Goal: Complete application form

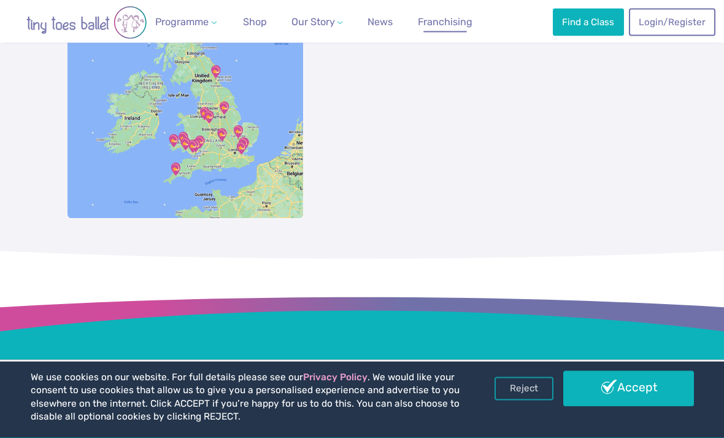
scroll to position [1008, 0]
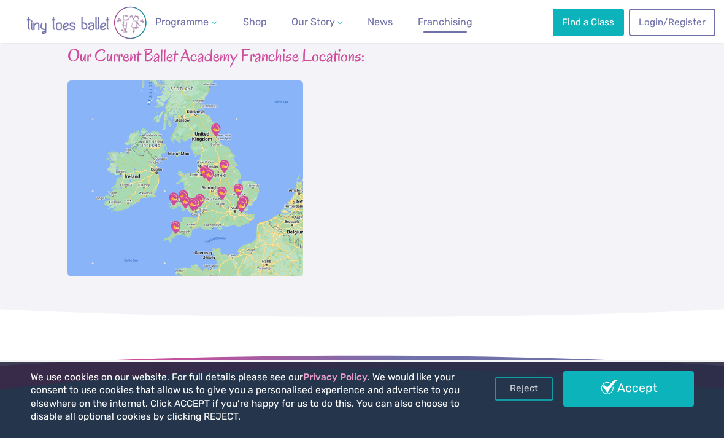
click at [234, 205] on img at bounding box center [186, 177] width 236 height 195
click at [219, 192] on img at bounding box center [186, 177] width 236 height 195
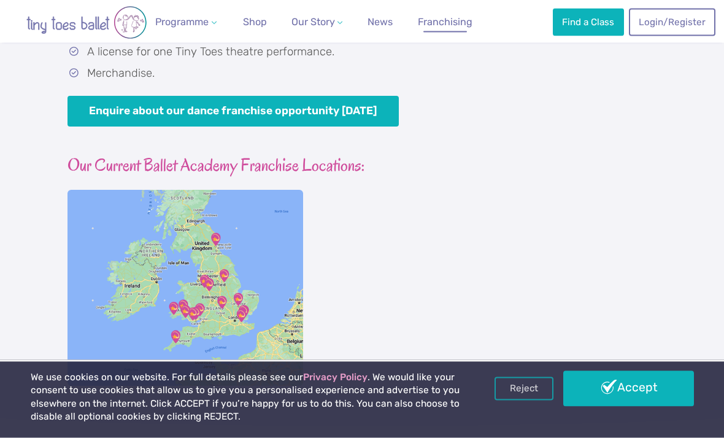
click at [252, 280] on img at bounding box center [186, 287] width 236 height 195
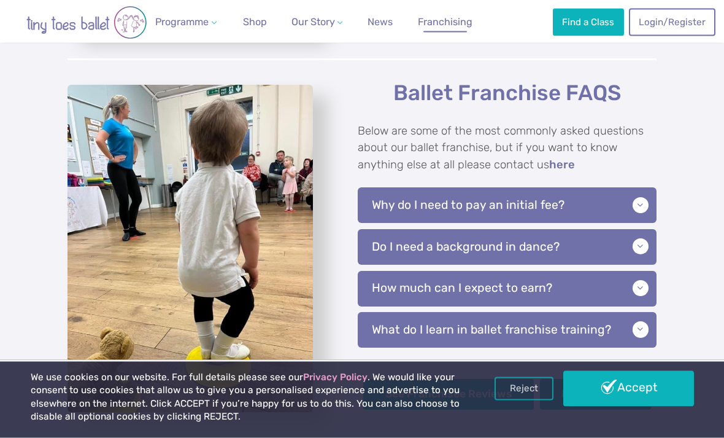
scroll to position [2554, 0]
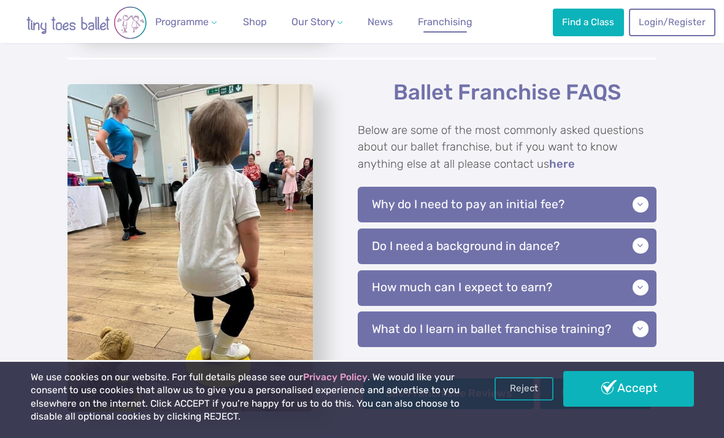
click at [644, 187] on p "Why do I need to pay an initial fee?" at bounding box center [507, 205] width 299 height 36
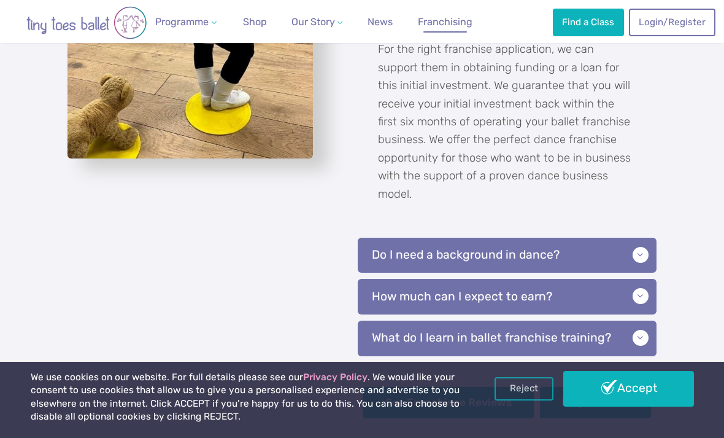
scroll to position [2805, 0]
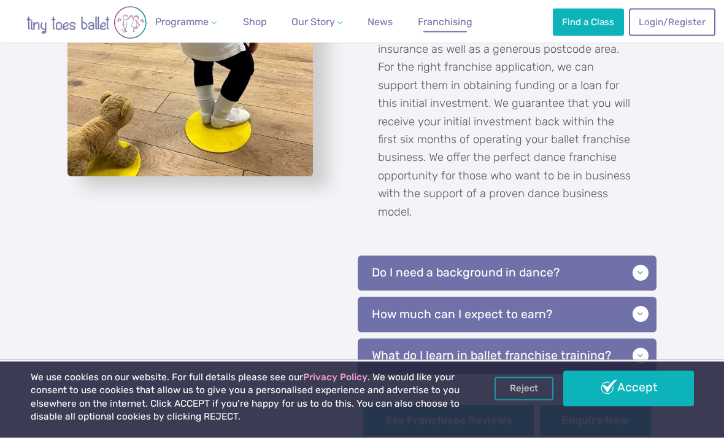
click at [642, 256] on p "Do I need a background in dance?" at bounding box center [507, 274] width 299 height 36
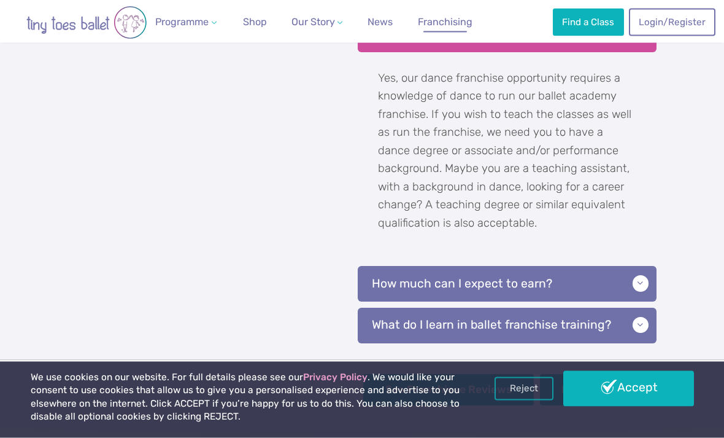
scroll to position [3028, 0]
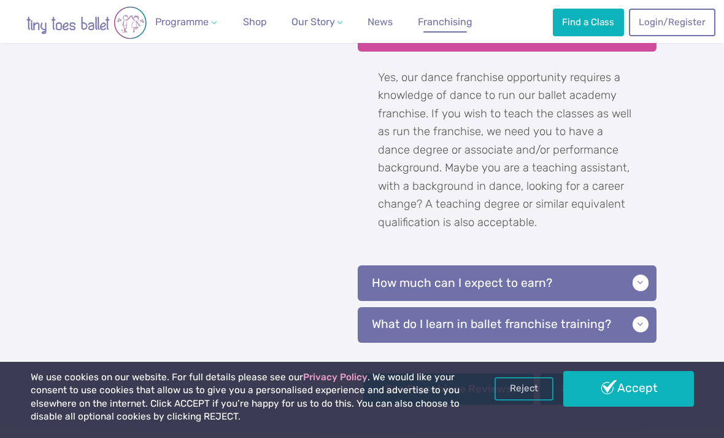
click at [647, 265] on p "How much can I expect to earn?" at bounding box center [507, 283] width 299 height 36
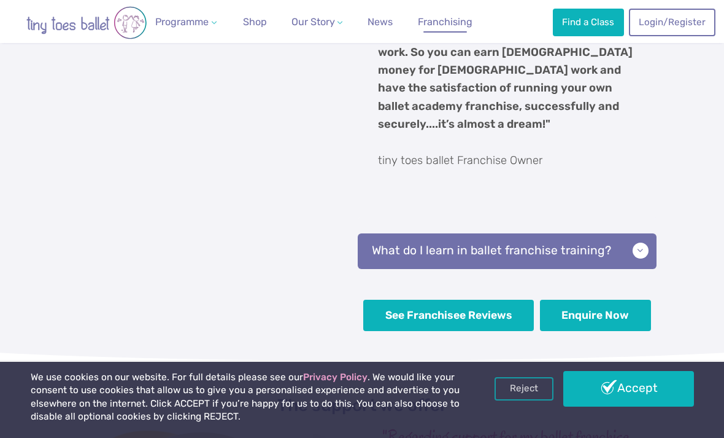
scroll to position [3500, 0]
click at [644, 234] on p "What do I learn in ballet franchise training?" at bounding box center [507, 252] width 299 height 36
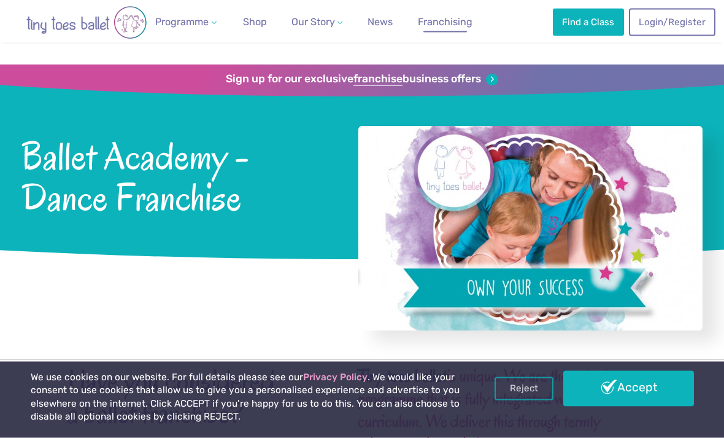
scroll to position [0, 0]
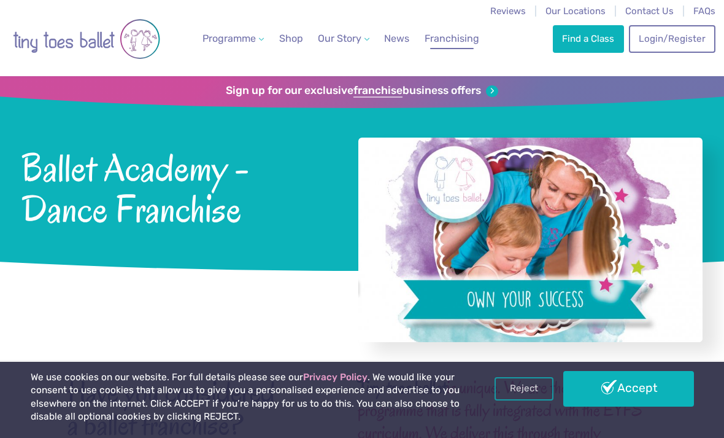
click at [493, 91] on link "Sign up for our exclusive franchise business offers" at bounding box center [362, 91] width 272 height 14
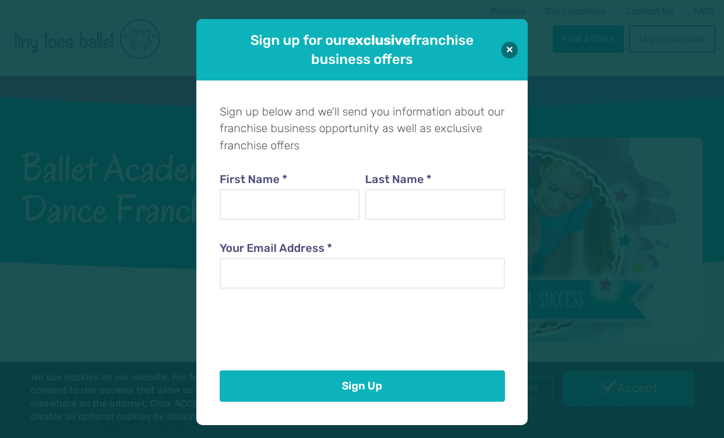
click at [514, 52] on button at bounding box center [509, 50] width 17 height 17
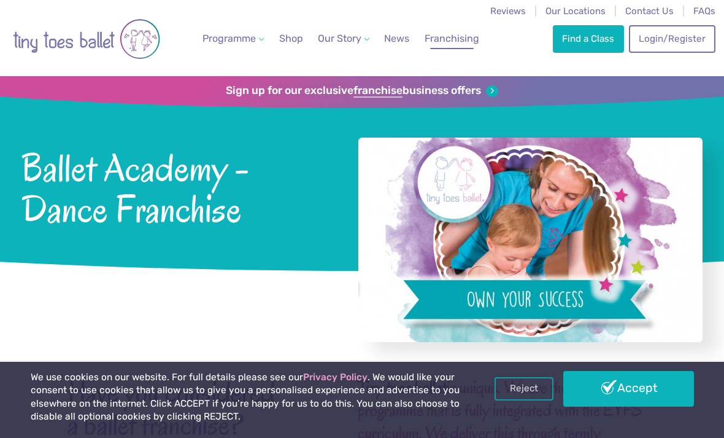
click at [492, 85] on link "Sign up for our exclusive franchise business offers" at bounding box center [362, 91] width 272 height 14
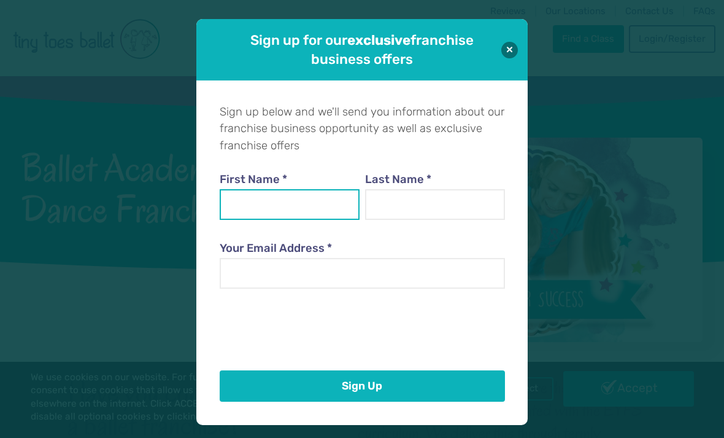
click at [323, 200] on input "First Name *" at bounding box center [290, 204] width 140 height 31
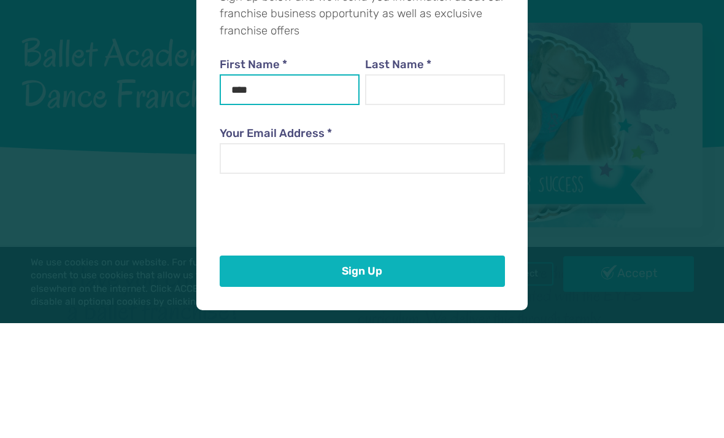
type input "****"
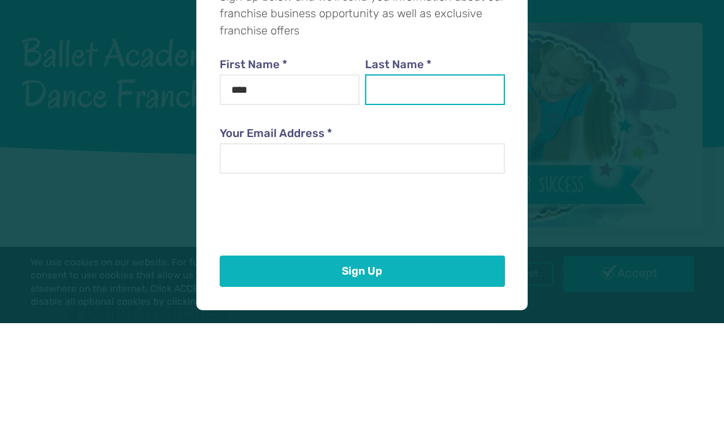
click at [430, 189] on input "Last Name *" at bounding box center [435, 204] width 140 height 31
type input "*******"
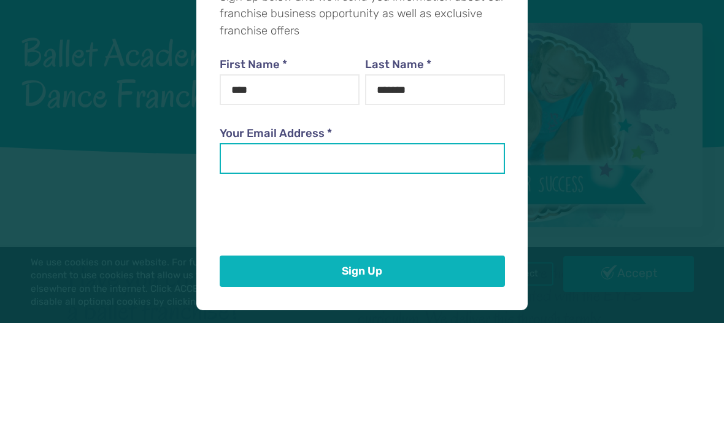
click at [383, 258] on input "Your Email Address *" at bounding box center [362, 273] width 285 height 31
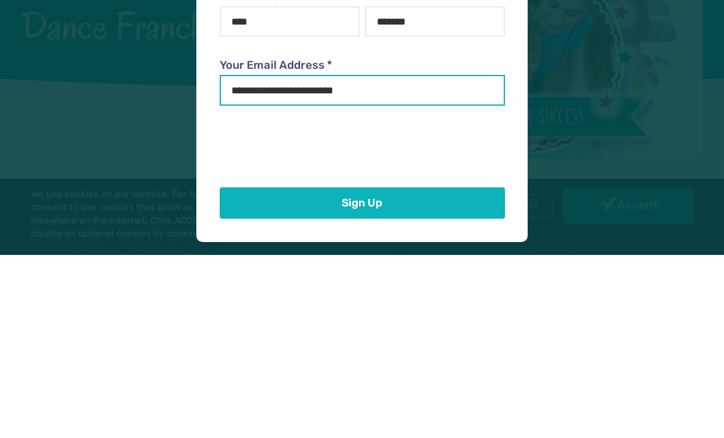
type input "**********"
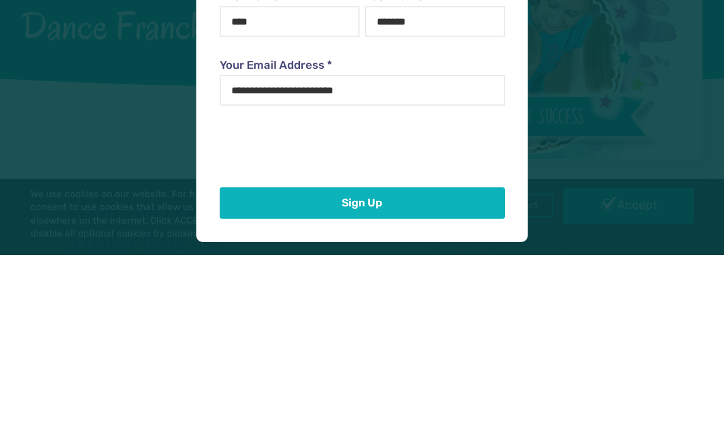
scroll to position [183, 0]
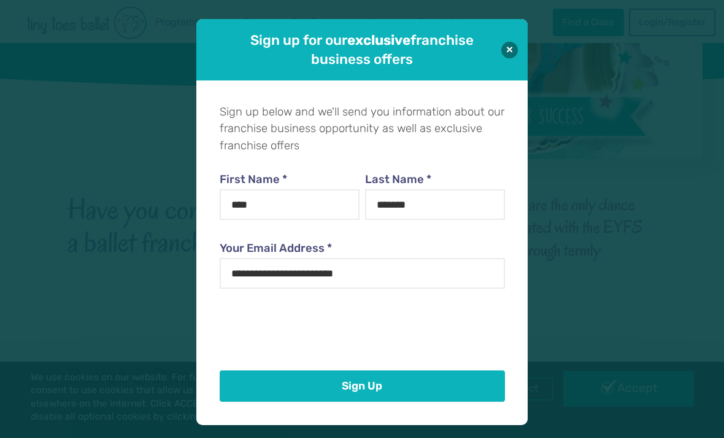
click at [375, 382] on button "Sign Up" at bounding box center [362, 385] width 285 height 31
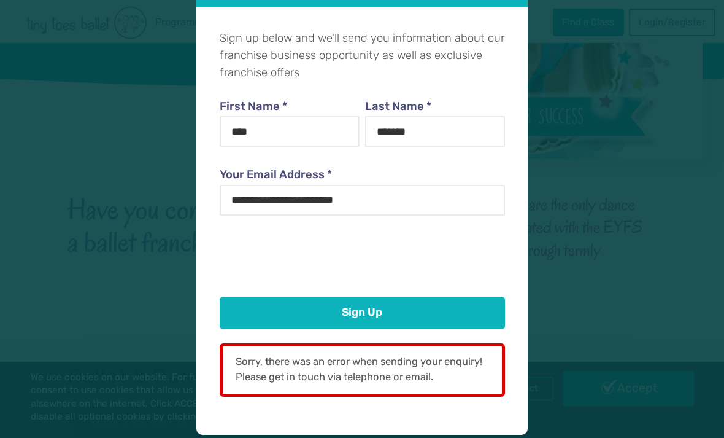
scroll to position [66, 0]
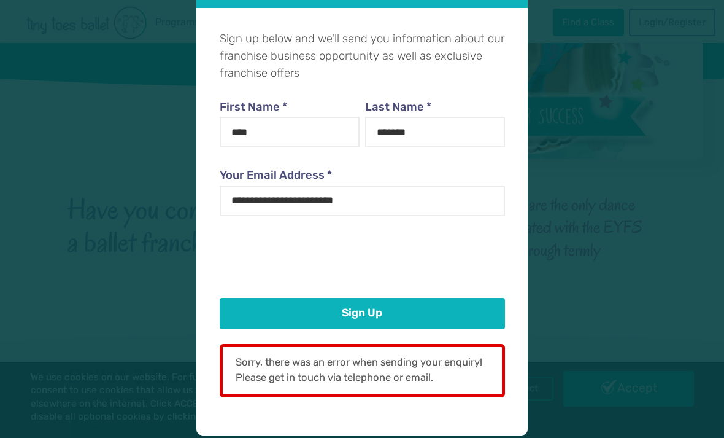
click at [412, 311] on button "Sign Up" at bounding box center [362, 313] width 285 height 31
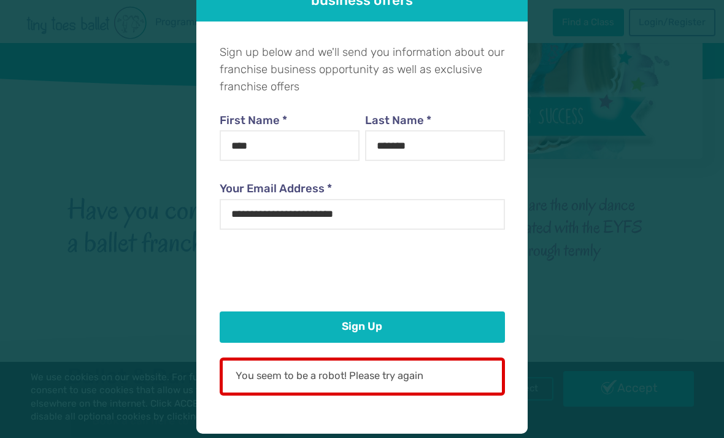
scroll to position [52, 0]
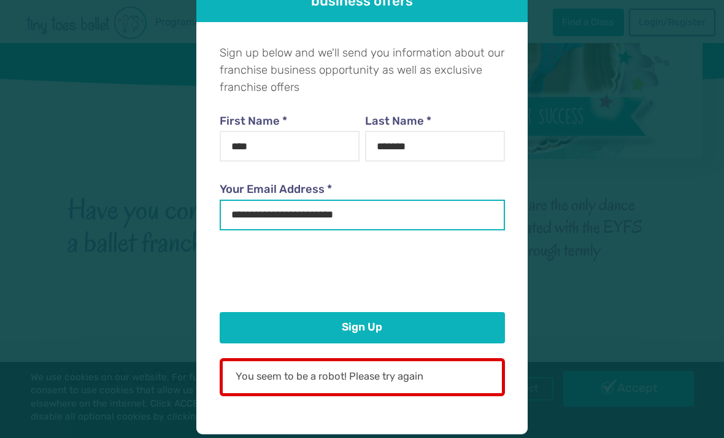
click at [431, 214] on input "**********" at bounding box center [362, 214] width 285 height 31
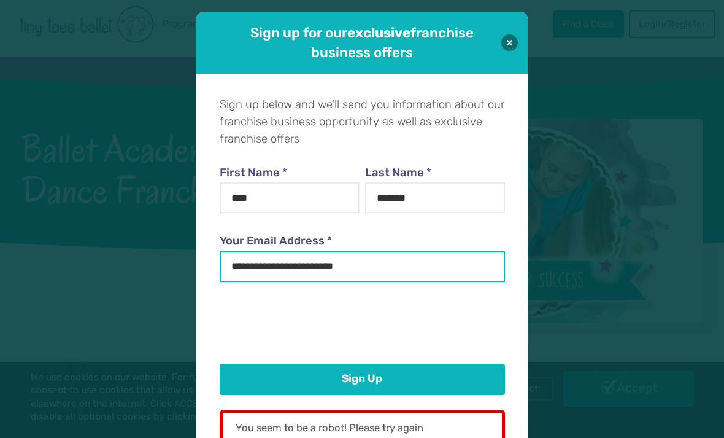
scroll to position [0, 0]
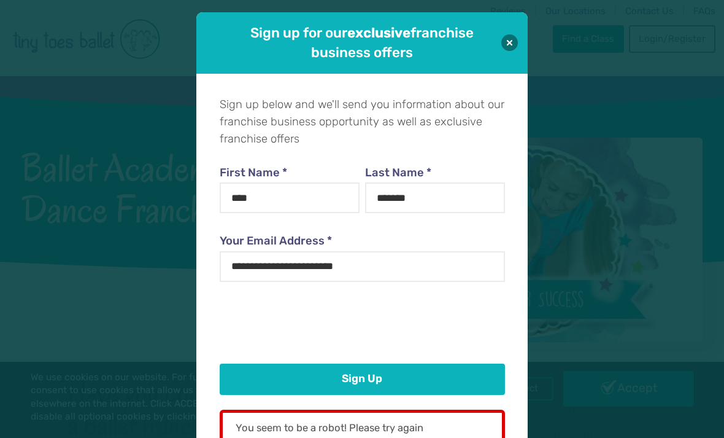
click at [515, 44] on button at bounding box center [509, 42] width 17 height 17
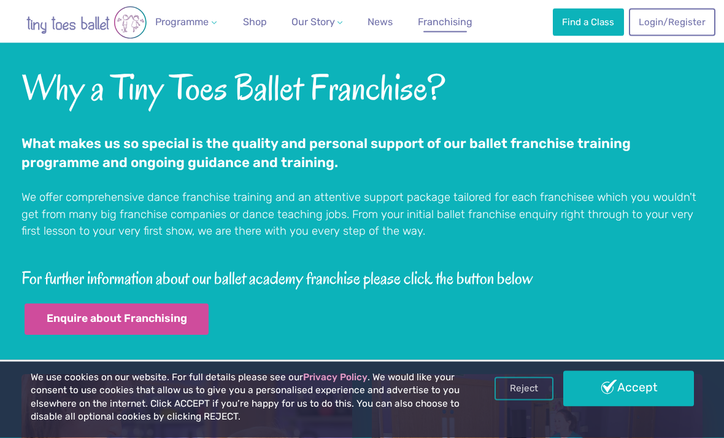
scroll to position [4903, 0]
